Goal: Information Seeking & Learning: Learn about a topic

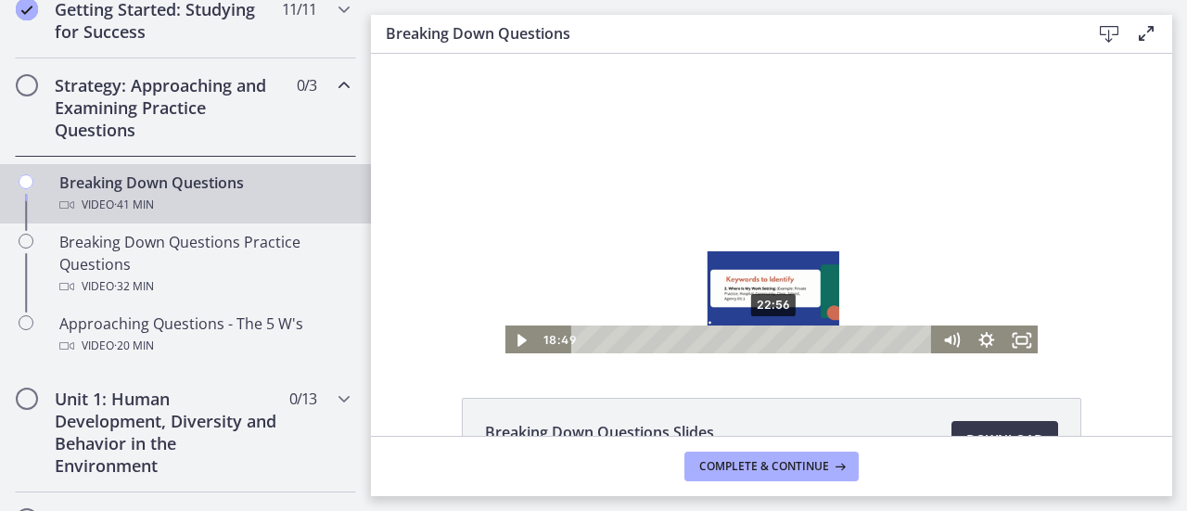
scroll to position [93, 0]
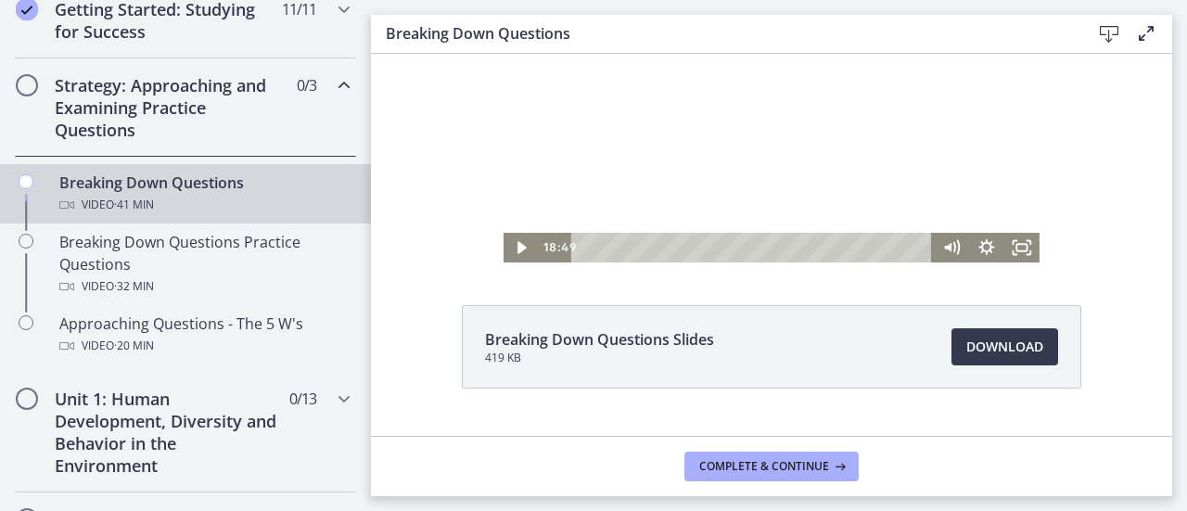
click at [768, 331] on li "Breaking Down Questions Slides 419 KB Download Opens in a new window" at bounding box center [772, 346] width 620 height 83
drag, startPoint x: 1186, startPoint y: -112, endPoint x: 692, endPoint y: 436, distance: 738.3
click at [692, 263] on html "Click for sound @keyframes VOLUME_SMALL_WAVE_FLASH { 0% { opacity: 0; } 33% { o…" at bounding box center [771, 111] width 801 height 301
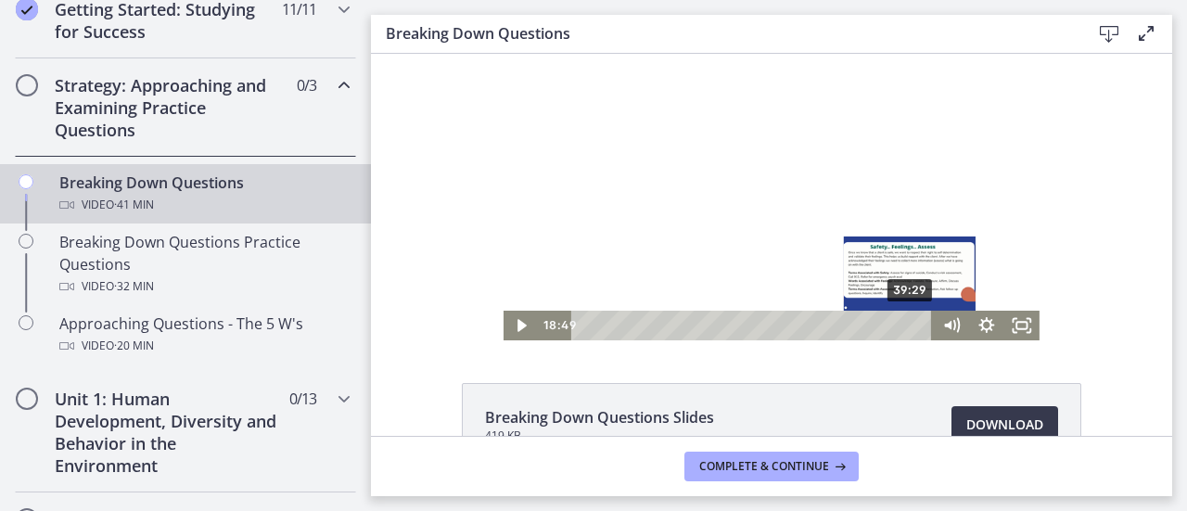
scroll to position [0, 0]
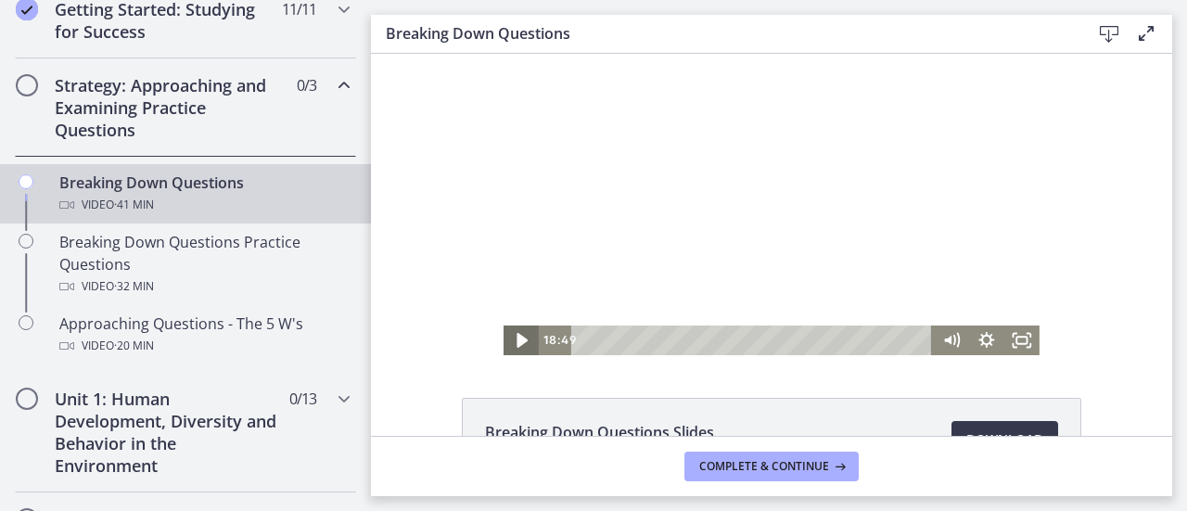
click at [510, 333] on icon "Play Video" at bounding box center [523, 340] width 43 height 35
click at [618, 191] on div at bounding box center [772, 204] width 536 height 301
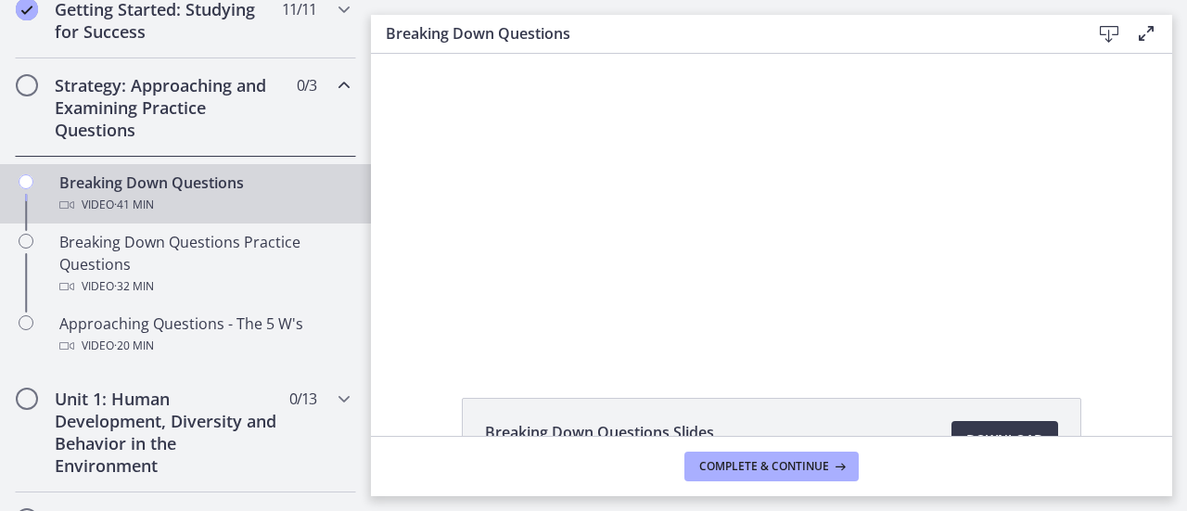
click at [618, 191] on div at bounding box center [772, 204] width 536 height 301
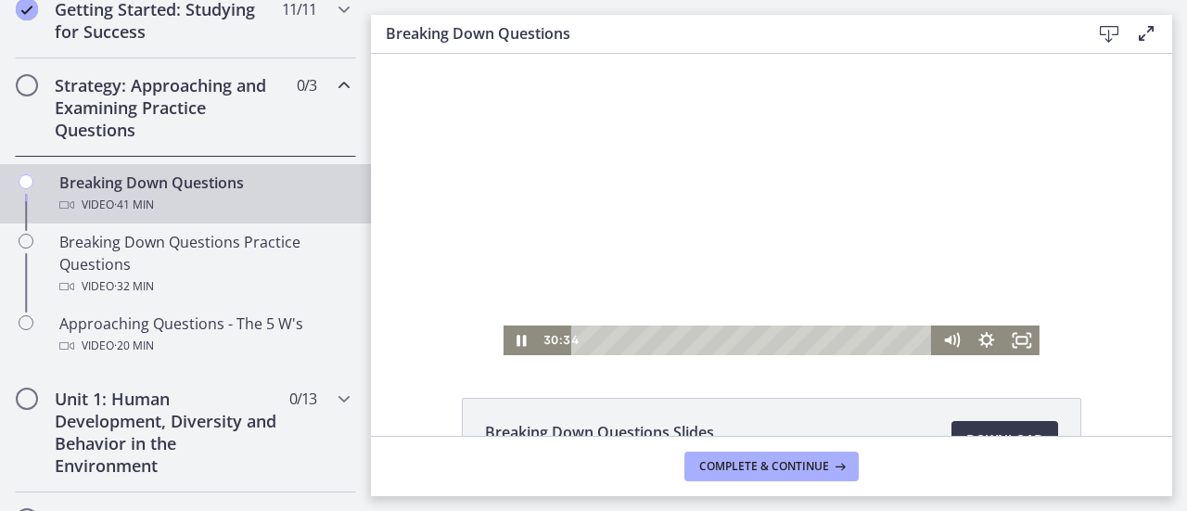
click at [630, 207] on div at bounding box center [772, 204] width 536 height 301
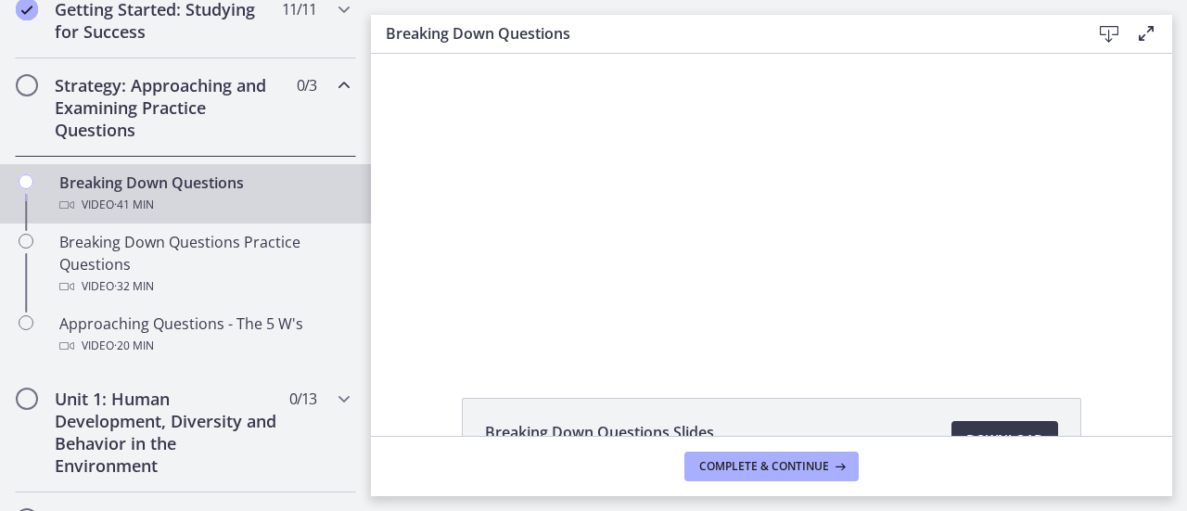
click at [630, 207] on div at bounding box center [772, 204] width 536 height 301
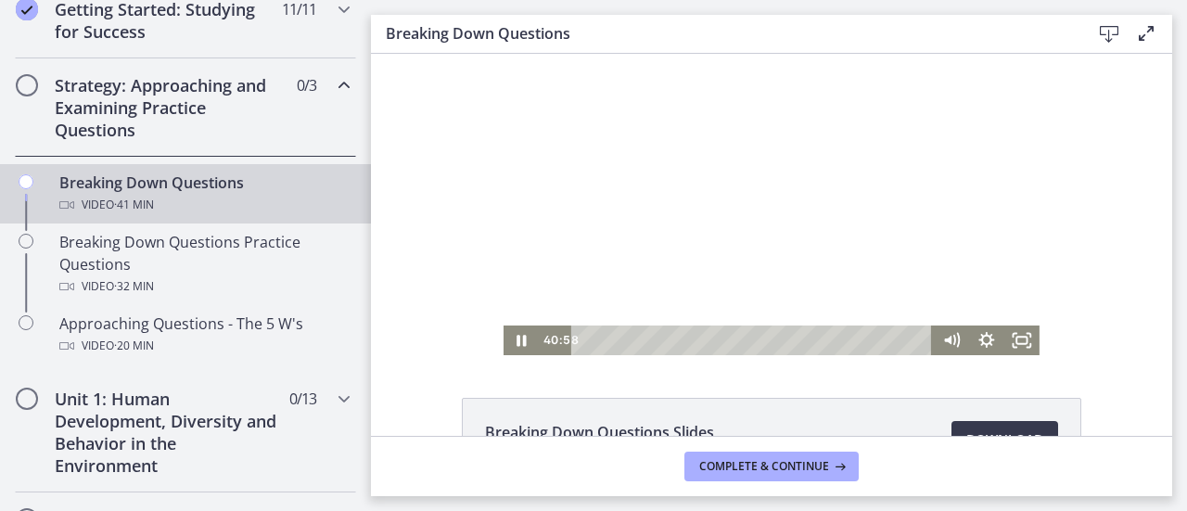
click at [793, 177] on div at bounding box center [772, 204] width 536 height 301
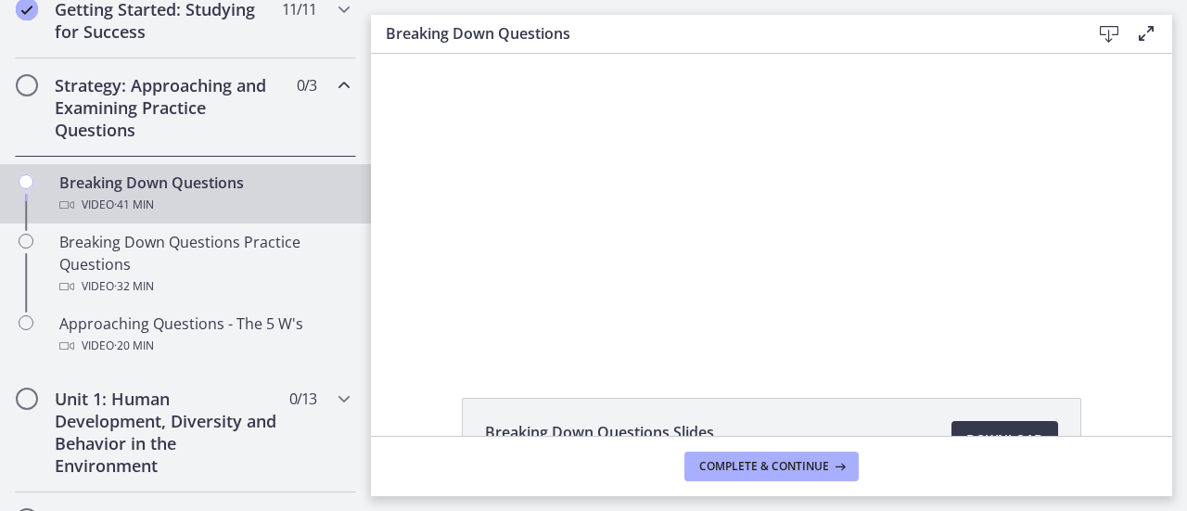
click at [793, 177] on div at bounding box center [772, 204] width 536 height 301
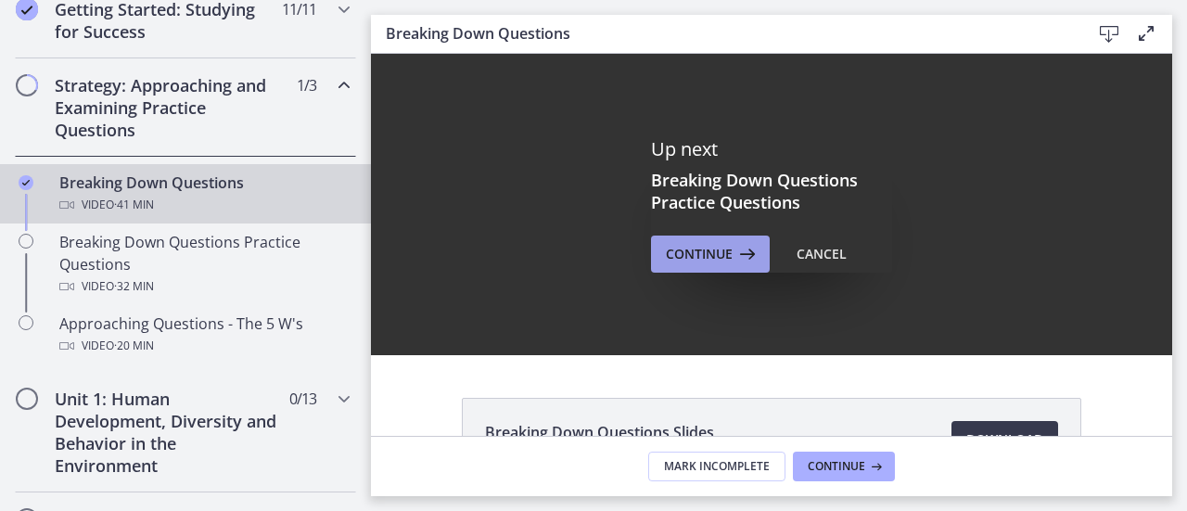
click at [667, 244] on span "Continue" at bounding box center [699, 254] width 67 height 22
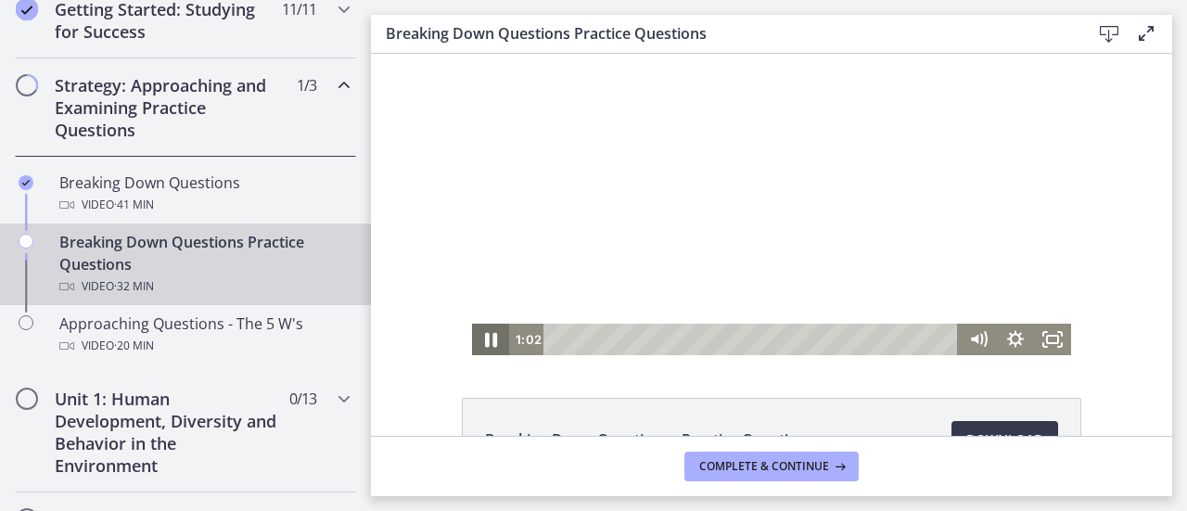
click at [485, 344] on icon "Pause" at bounding box center [491, 340] width 12 height 15
click at [487, 337] on icon "Play Video" at bounding box center [492, 340] width 11 height 16
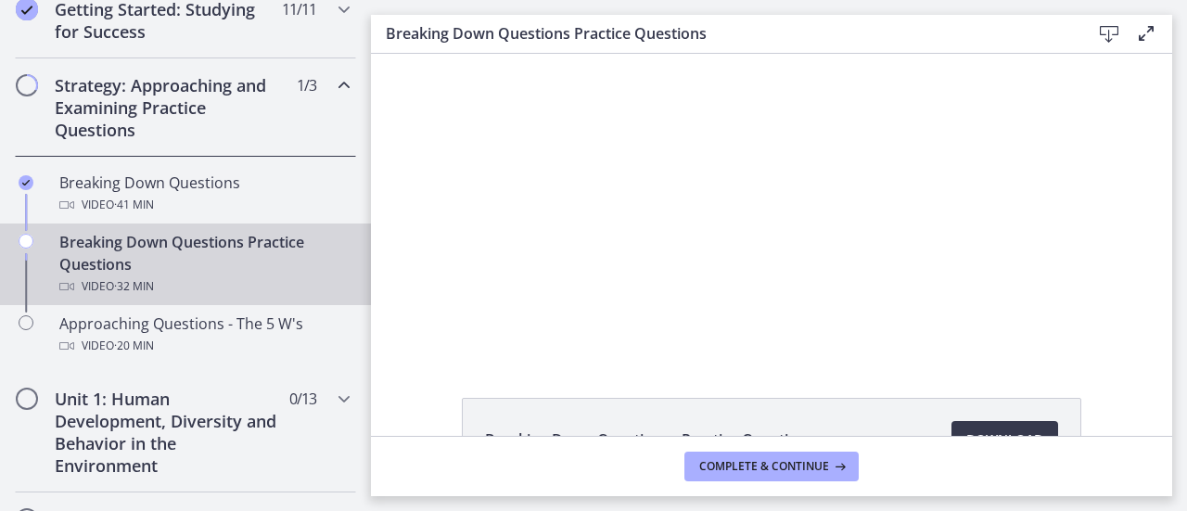
click at [509, 307] on div at bounding box center [771, 204] width 599 height 301
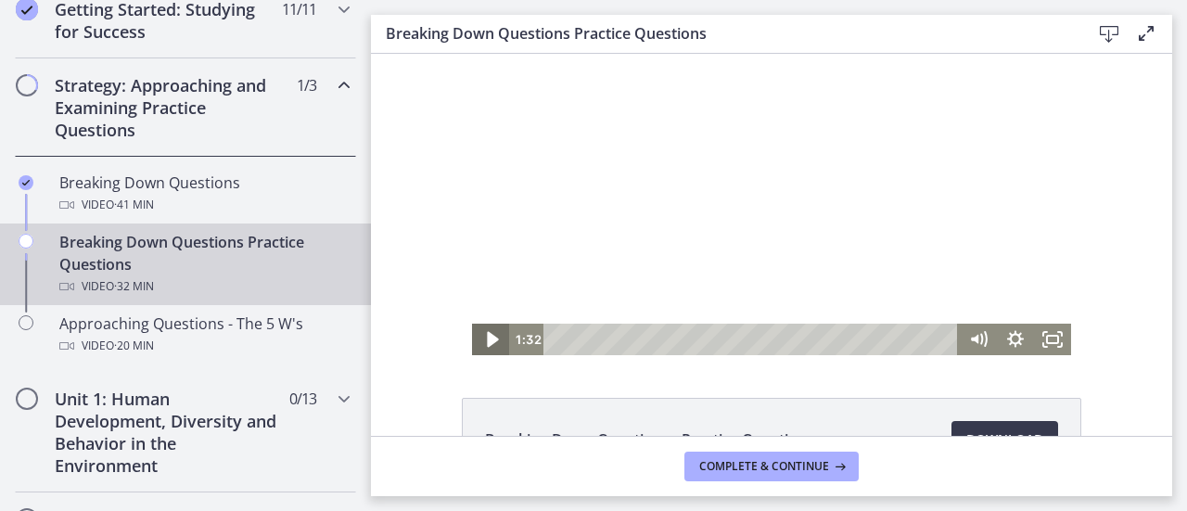
click at [478, 344] on icon "Play Video" at bounding box center [492, 340] width 45 height 38
click at [478, 344] on icon "Pause" at bounding box center [490, 340] width 37 height 32
click at [478, 344] on icon "Play Video" at bounding box center [492, 340] width 45 height 38
drag, startPoint x: 1037, startPoint y: 215, endPoint x: 1037, endPoint y: 238, distance: 23.2
click at [1037, 238] on div at bounding box center [771, 204] width 599 height 301
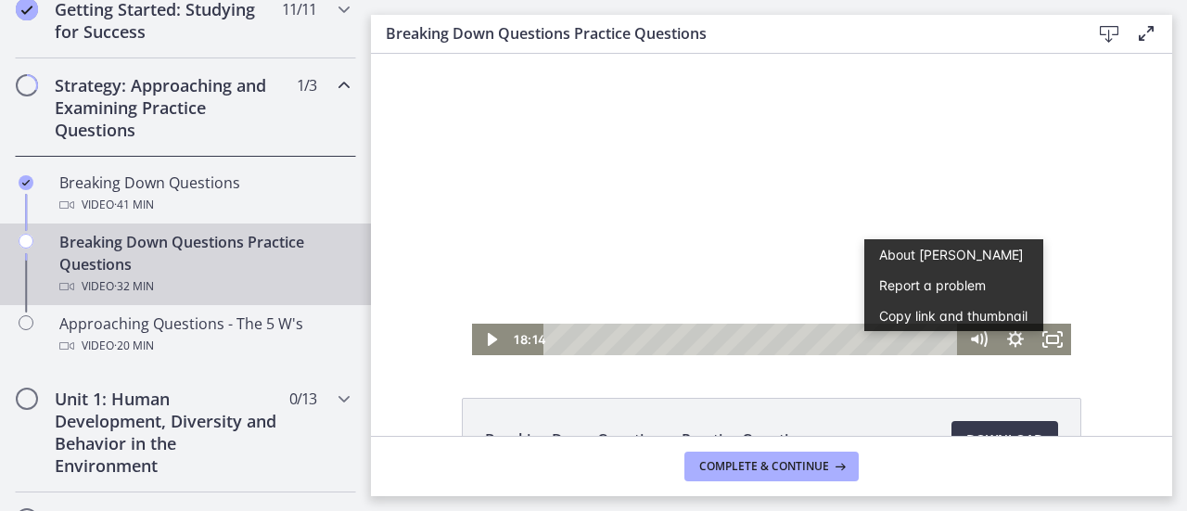
click at [865, 212] on div at bounding box center [771, 204] width 599 height 301
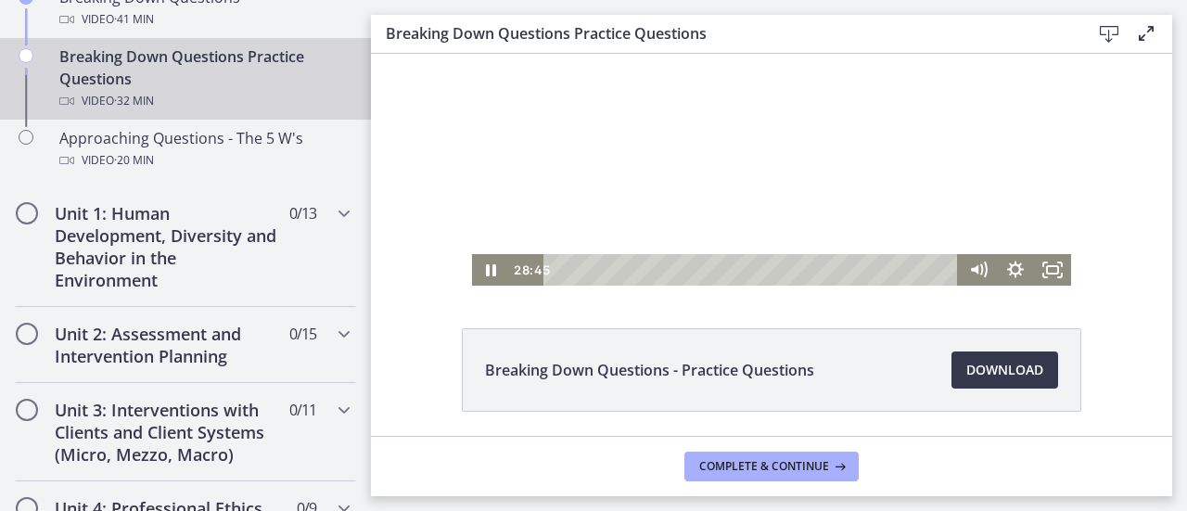
scroll to position [41, 0]
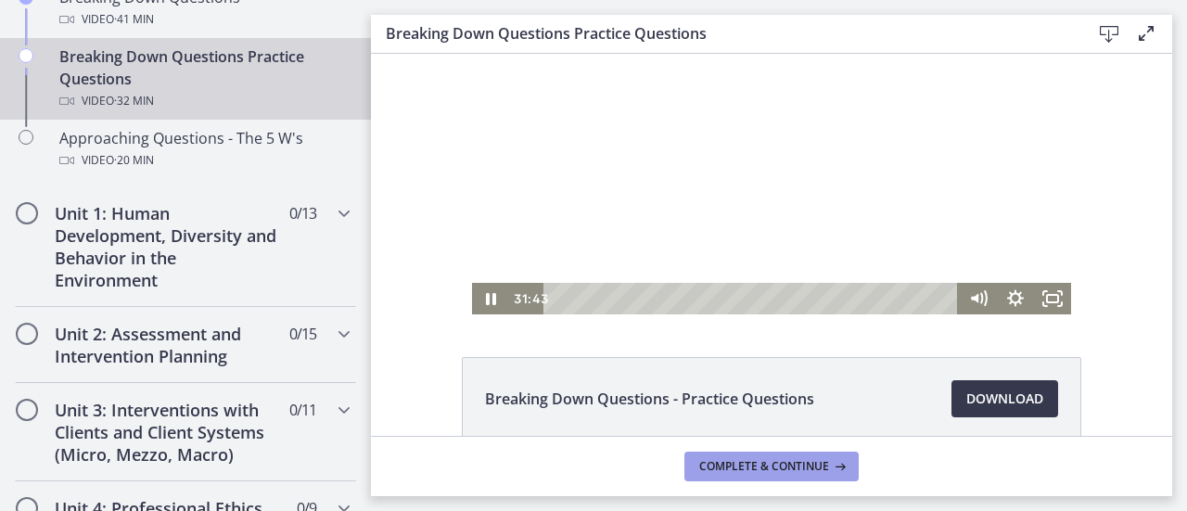
click at [756, 456] on button "Complete & continue" at bounding box center [772, 467] width 174 height 30
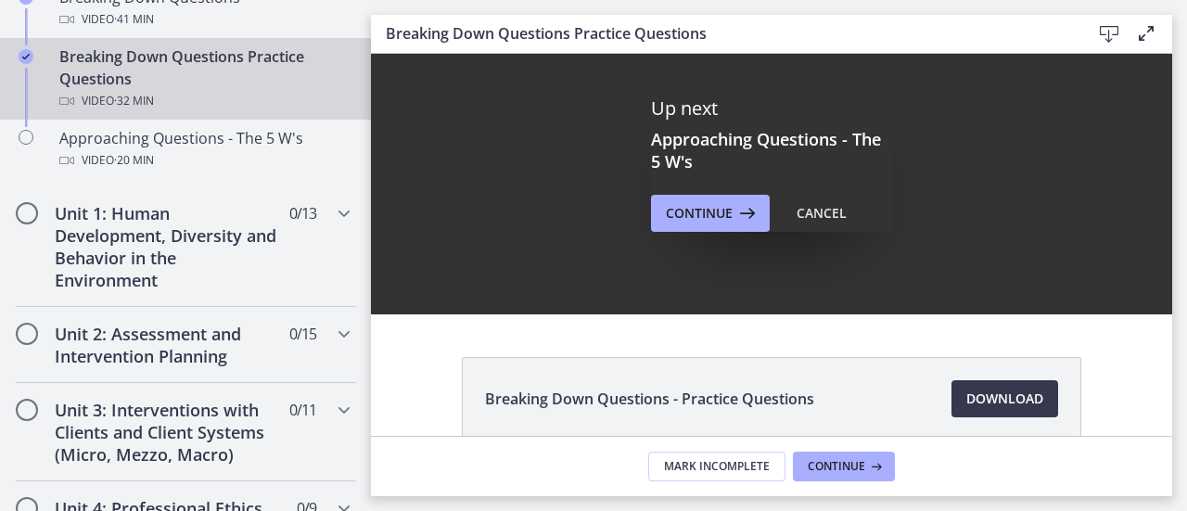
scroll to position [0, 0]
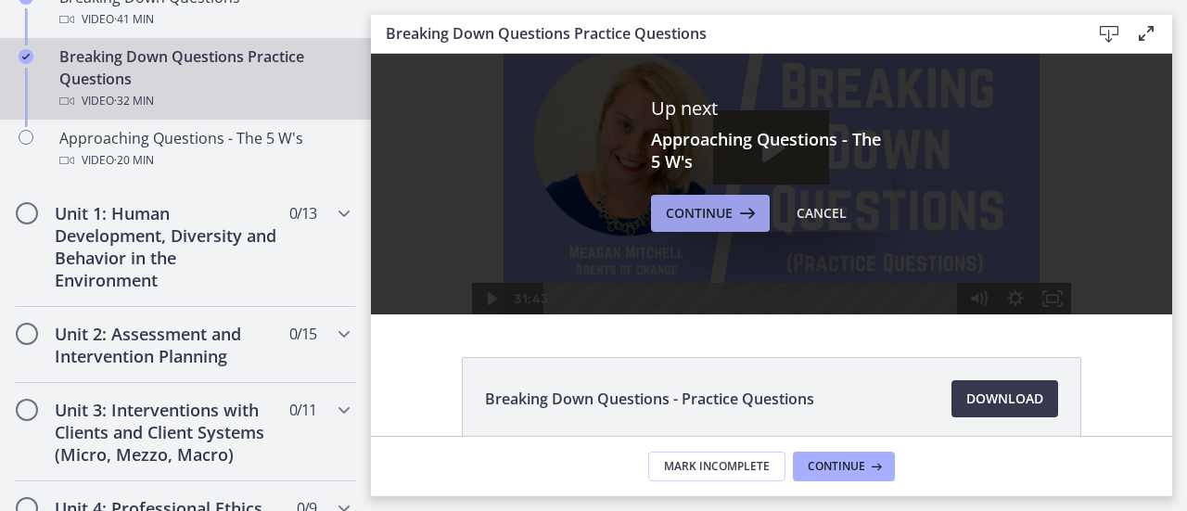
click at [698, 202] on span "Continue" at bounding box center [699, 213] width 67 height 22
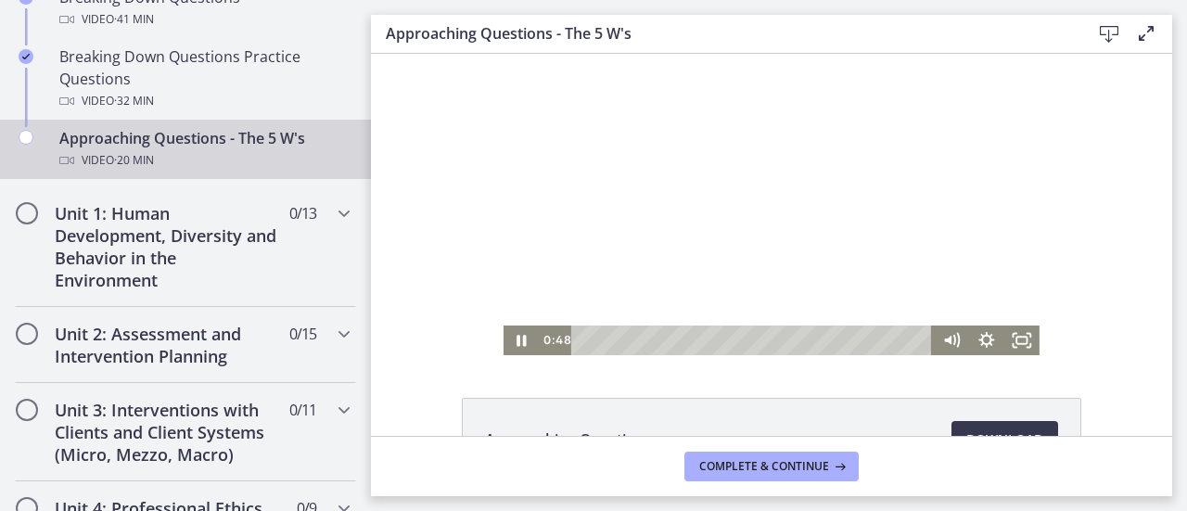
click at [688, 196] on div at bounding box center [772, 204] width 536 height 301
